Goal: Task Accomplishment & Management: Manage account settings

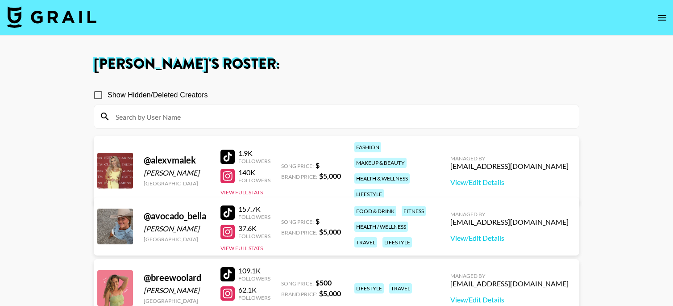
click at [67, 26] on img at bounding box center [51, 16] width 89 height 21
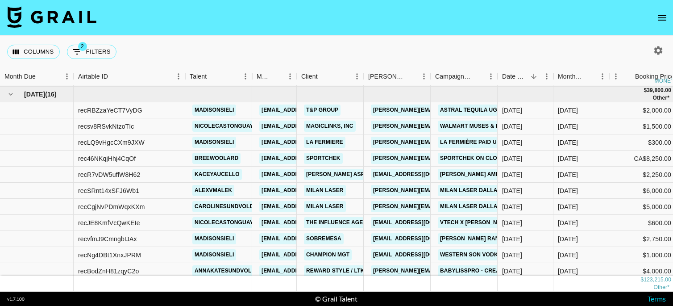
scroll to position [582, 0]
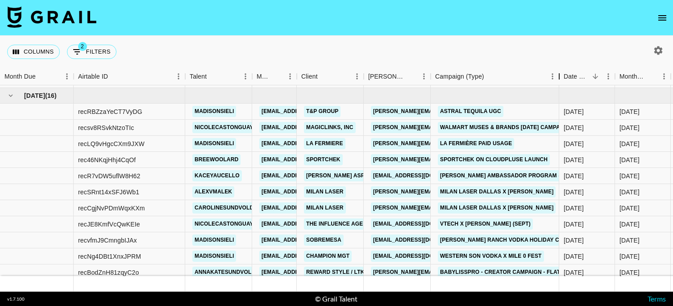
drag, startPoint x: 496, startPoint y: 73, endPoint x: 557, endPoint y: 71, distance: 60.7
click at [557, 71] on div "Campaign (Type)" at bounding box center [559, 76] width 11 height 17
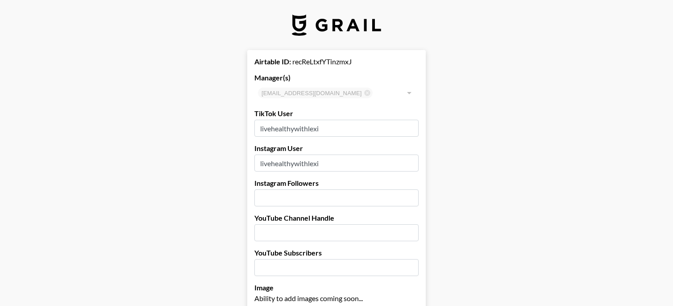
select select "USD"
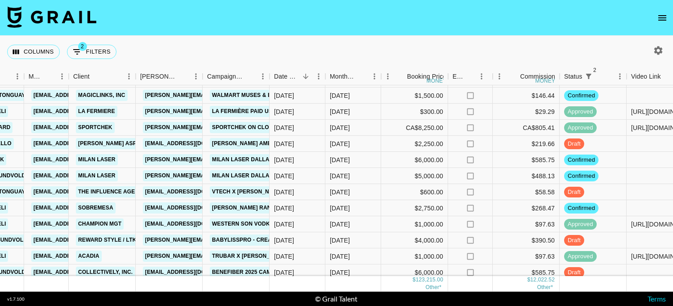
scroll to position [617, 228]
